Goal: Transaction & Acquisition: Subscribe to service/newsletter

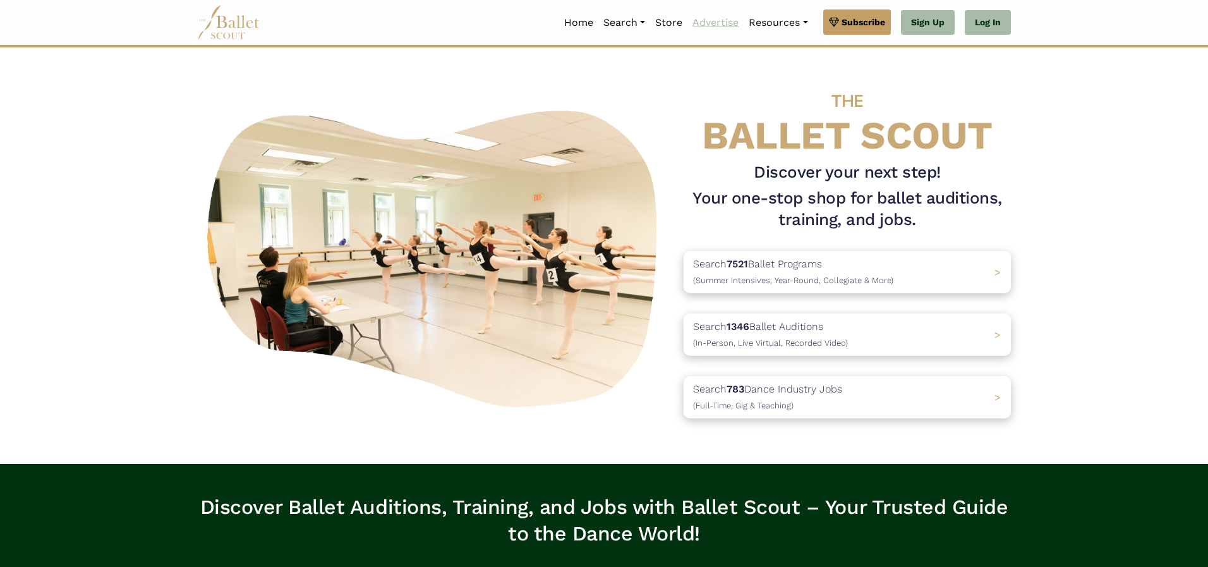
click at [718, 25] on link "Advertise" at bounding box center [716, 22] width 56 height 27
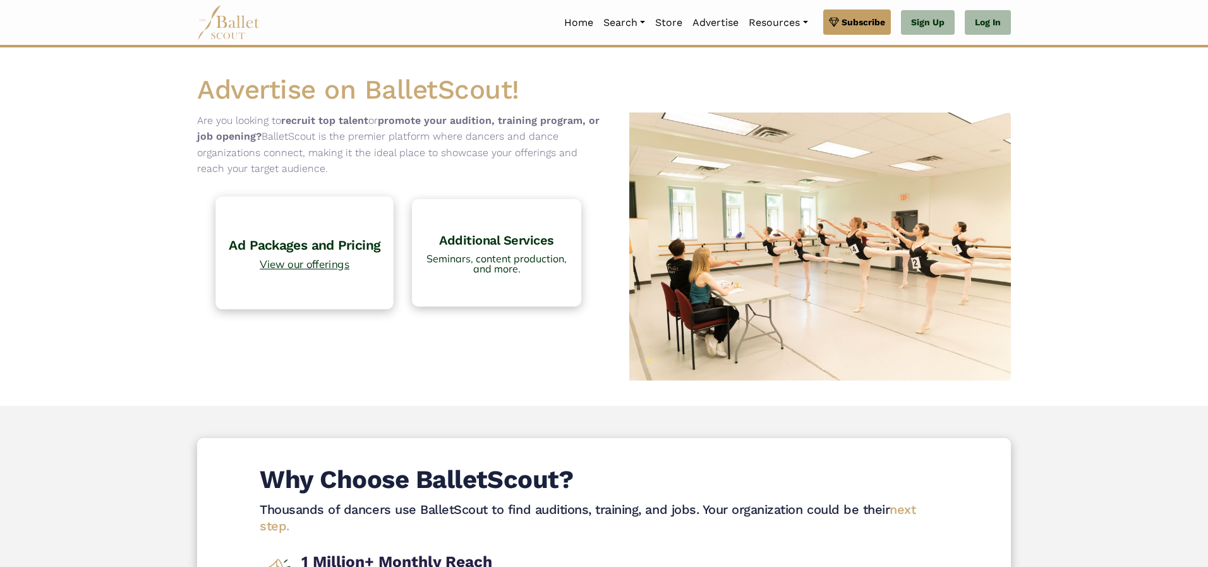
click at [300, 247] on h4 "Ad Packages and Pricing" at bounding box center [304, 244] width 165 height 17
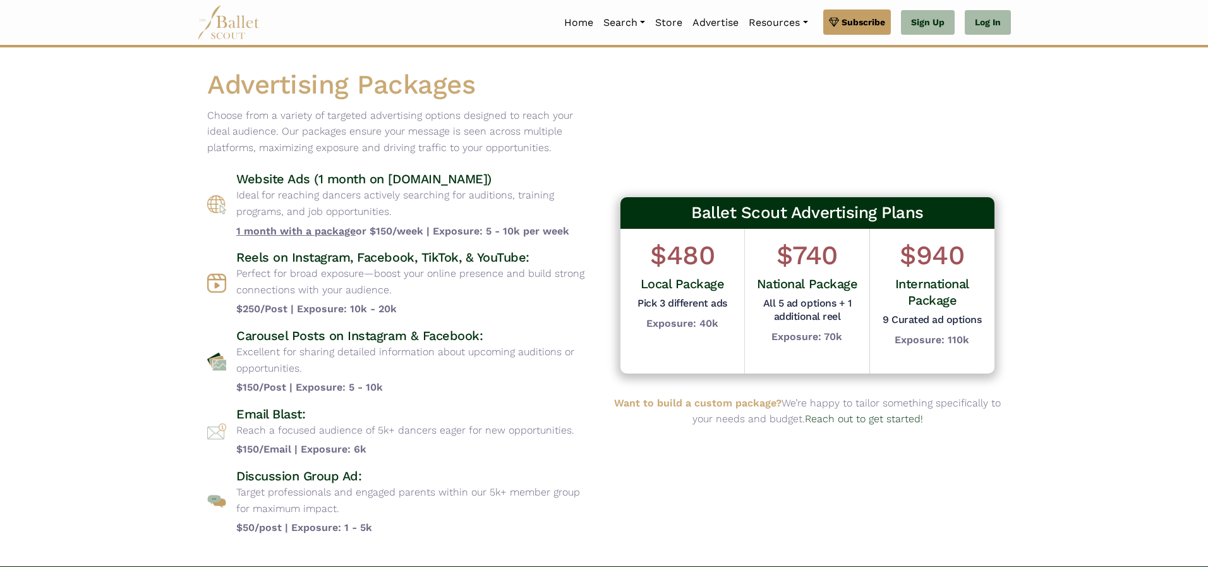
click at [709, 119] on div "Ballet Scout Advertising Plans $480 Local Package Pick 3 different ads Exposure…" at bounding box center [807, 307] width 407 height 478
